Goal: Task Accomplishment & Management: Complete application form

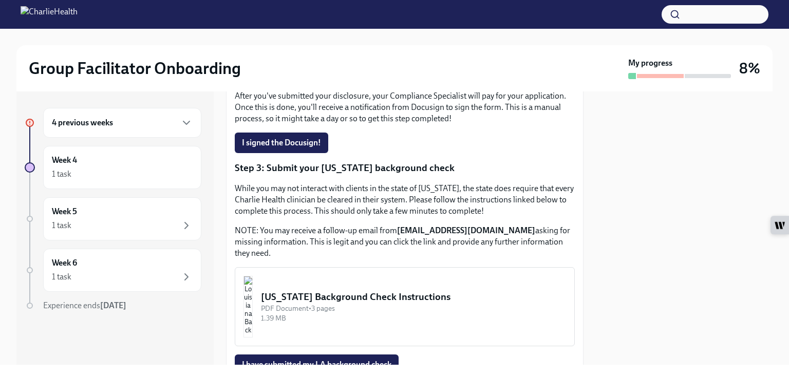
scroll to position [266, 0]
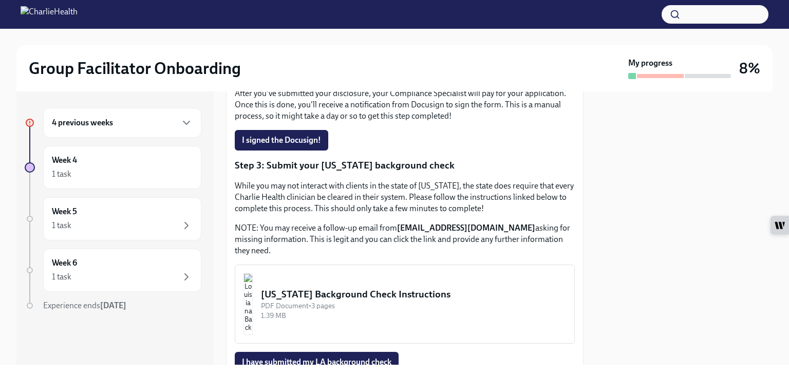
drag, startPoint x: 561, startPoint y: 282, endPoint x: 559, endPoint y: 270, distance: 12.9
click at [559, 270] on div "Approx completion time: 20mins Step 1: Submit your disclosure Follow the link b…" at bounding box center [405, 159] width 340 height 499
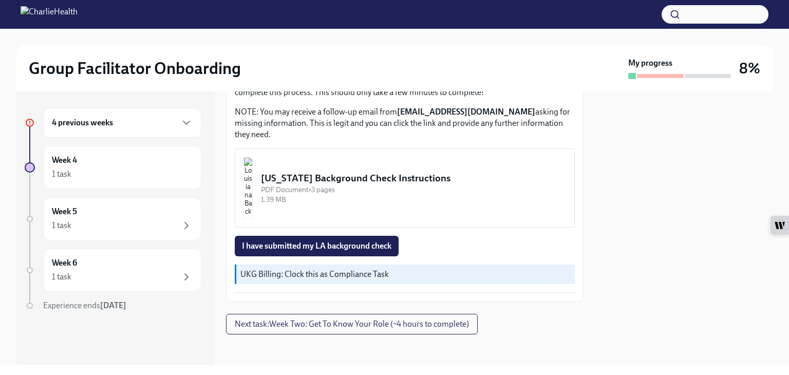
scroll to position [392, 0]
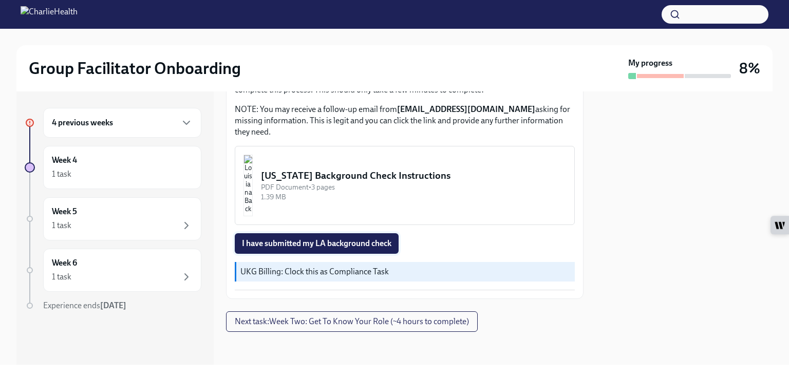
click at [322, 242] on span "I have submitted my LA background check" at bounding box center [316, 243] width 149 height 10
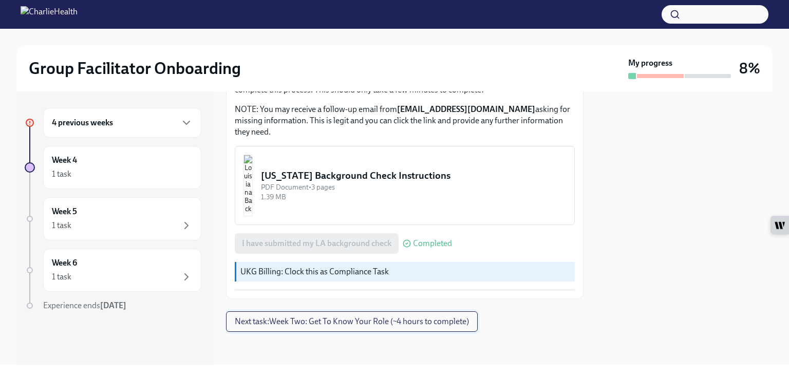
click at [310, 323] on span "Next task : Week Two: Get To Know Your Role (~4 hours to complete)" at bounding box center [352, 321] width 234 height 10
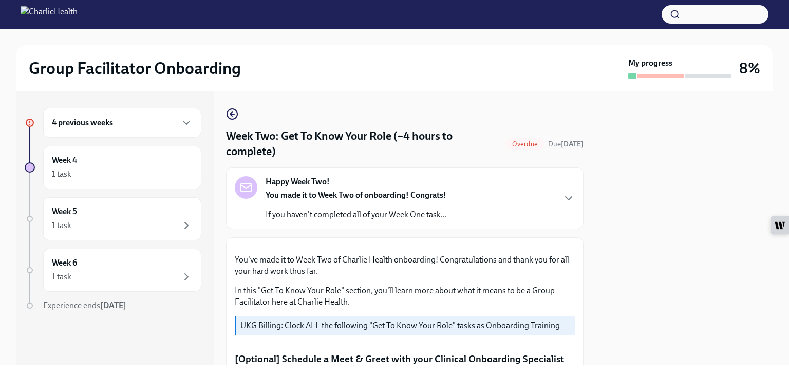
drag, startPoint x: 574, startPoint y: 140, endPoint x: 579, endPoint y: 157, distance: 17.7
click at [579, 157] on div "Week Two: Get To Know Your Role (~4 hours to complete) Overdue Due [DATE] Happy…" at bounding box center [404, 227] width 357 height 273
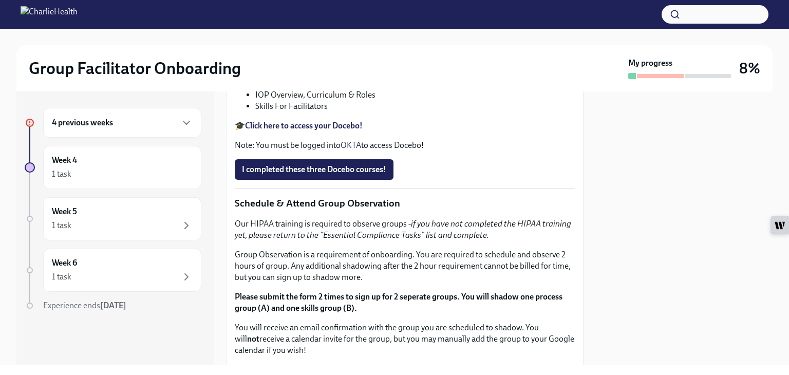
scroll to position [420, 0]
